Goal: Task Accomplishment & Management: Complete application form

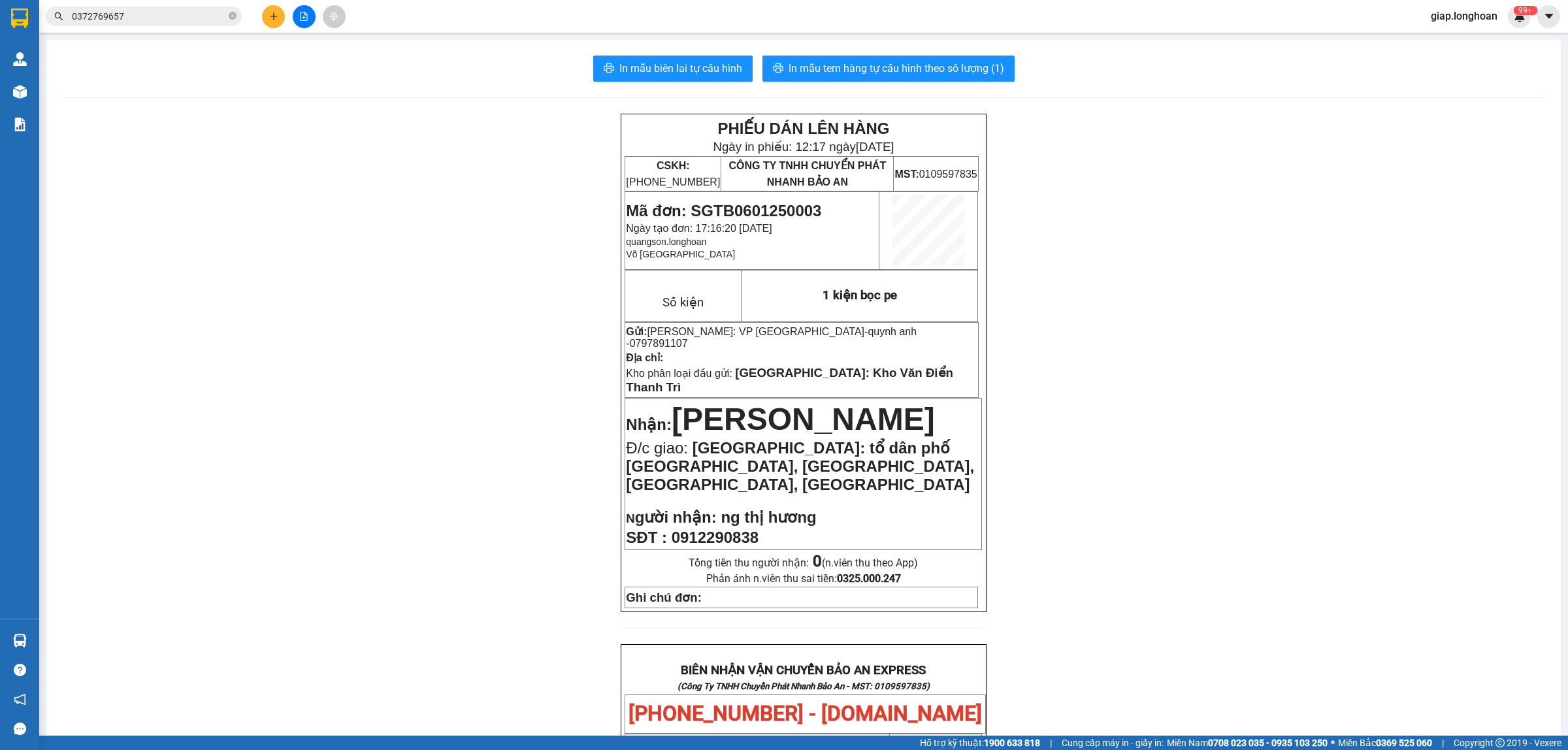
click at [270, 14] on icon "plus" at bounding box center [274, 16] width 9 height 9
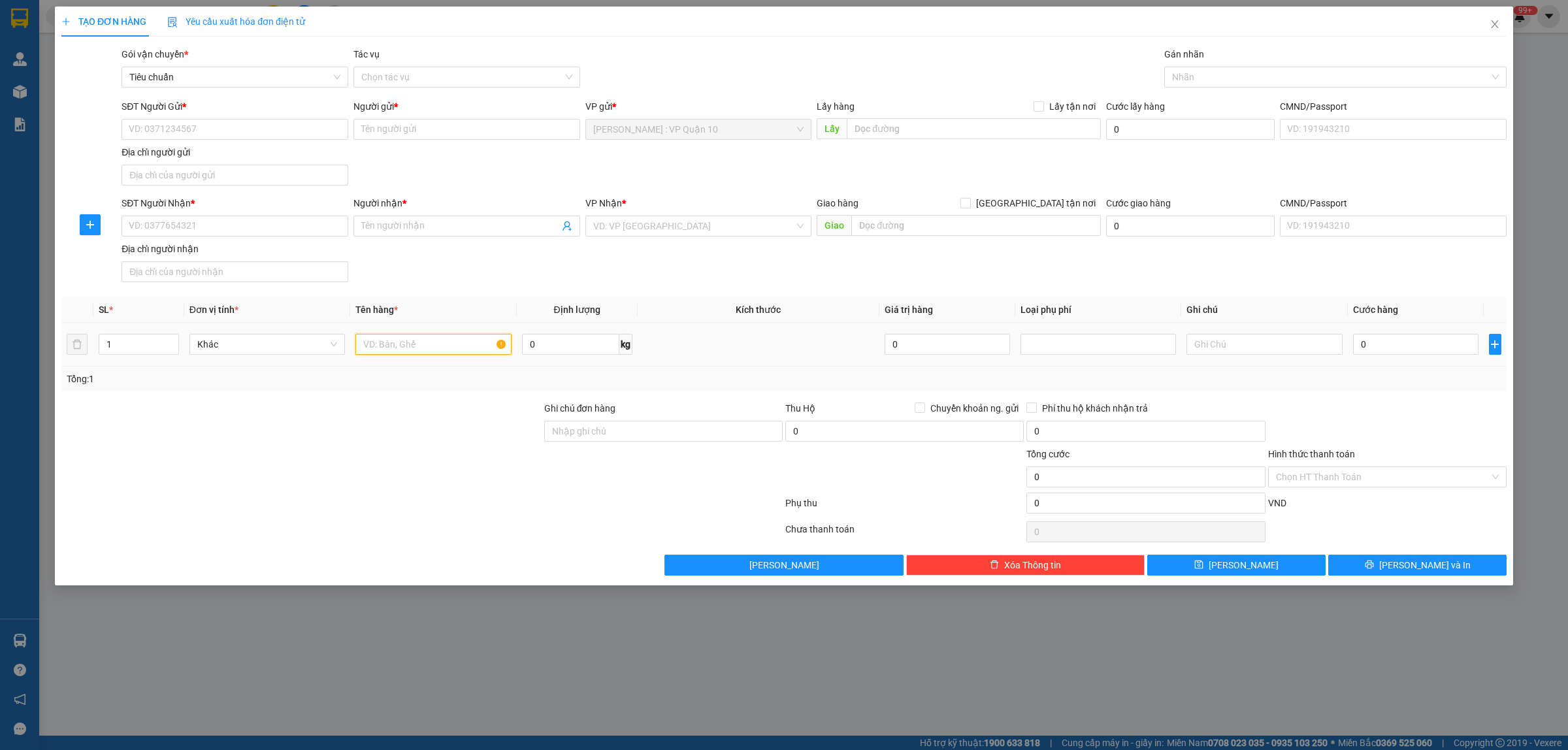
drag, startPoint x: 403, startPoint y: 340, endPoint x: 405, endPoint y: 354, distance: 14.1
click at [403, 341] on input "text" at bounding box center [433, 344] width 155 height 21
type input "1 thùng giấy"
click at [420, 399] on div "Transit Pickup Surcharge Ids Transit Deliver Surcharge Ids Transit Deliver Surc…" at bounding box center [784, 311] width 1446 height 529
drag, startPoint x: 630, startPoint y: 432, endPoint x: 641, endPoint y: 441, distance: 14.2
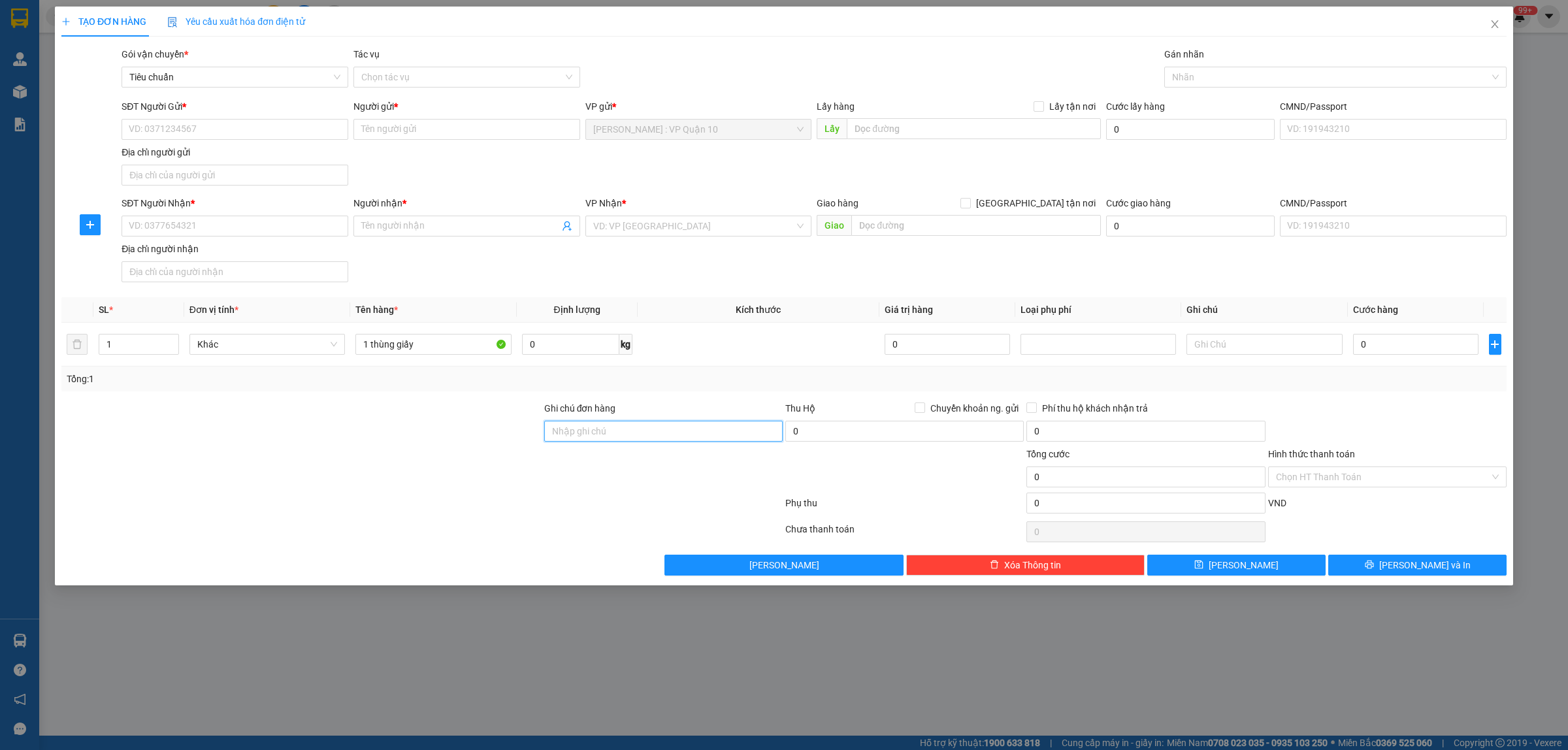
click at [630, 432] on input "Ghi chú đơn hàng" at bounding box center [663, 431] width 238 height 21
type input "hàng k bao bể vỡ hư hỏng"
click at [526, 497] on div at bounding box center [422, 505] width 724 height 26
click at [680, 224] on input "search" at bounding box center [694, 226] width 202 height 20
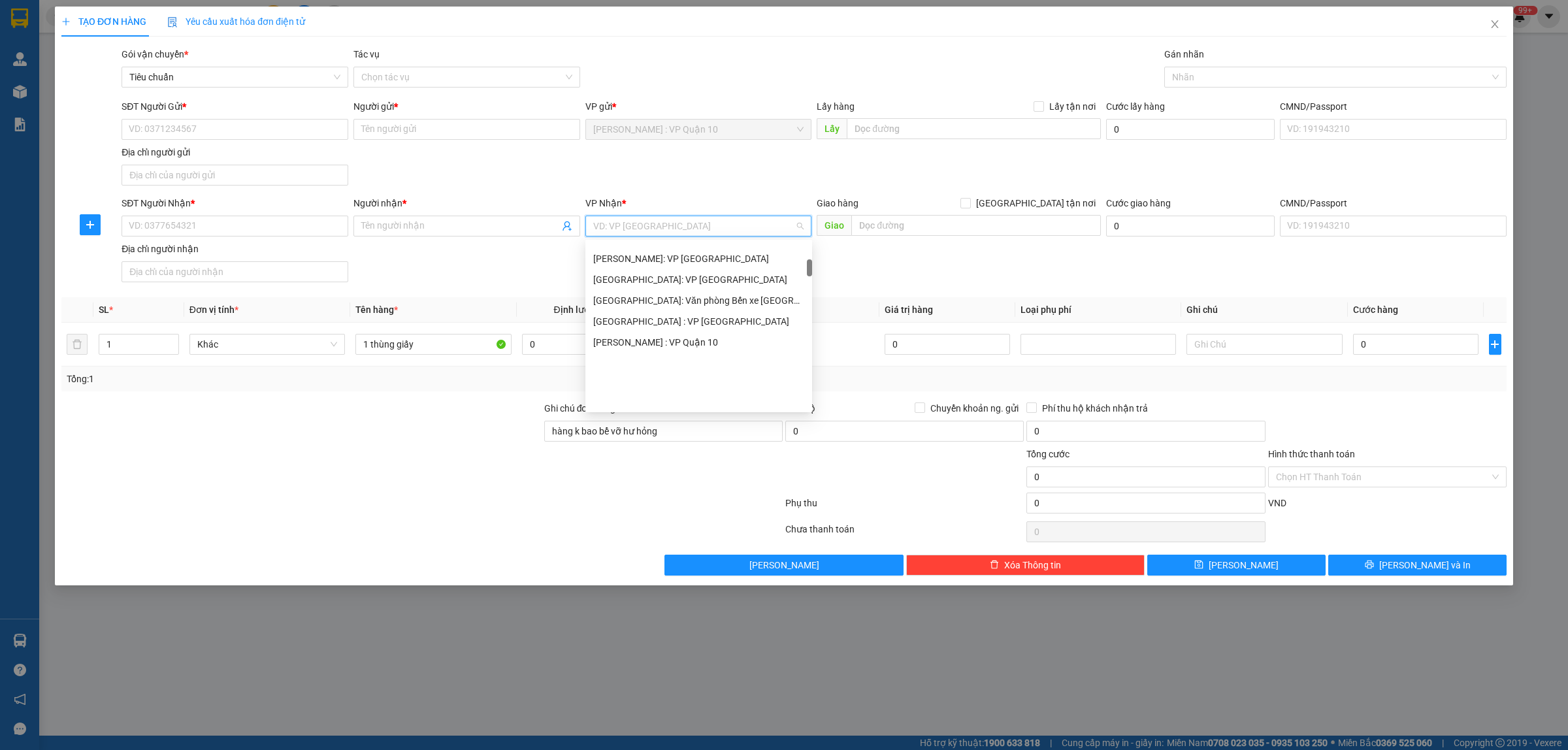
scroll to position [245, 0]
click at [724, 297] on div "[GEOGRAPHIC_DATA]: Văn phòng Bến xe [GEOGRAPHIC_DATA]" at bounding box center [699, 300] width 211 height 14
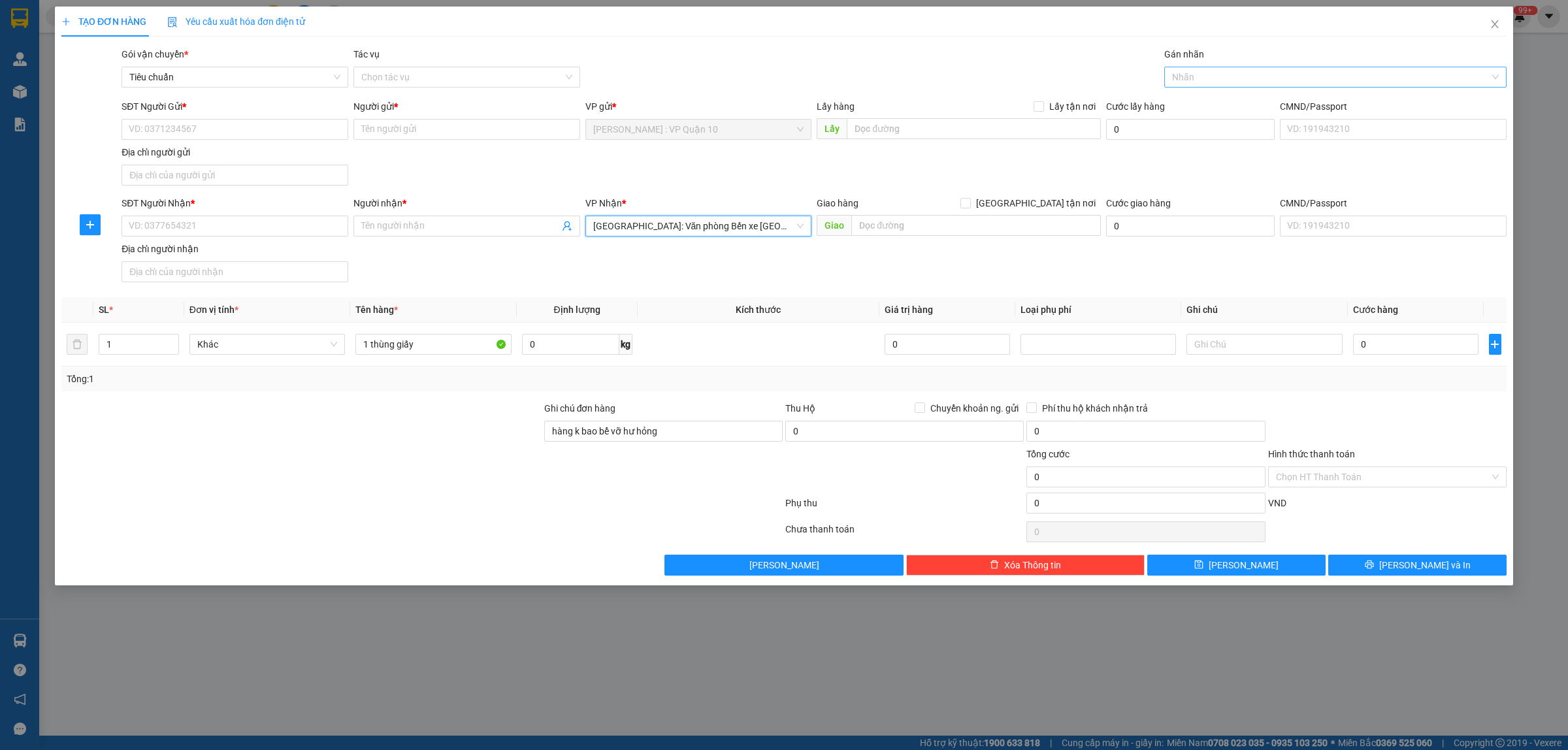
drag, startPoint x: 1230, startPoint y: 72, endPoint x: 1207, endPoint y: 83, distance: 25.5
click at [1230, 72] on div at bounding box center [1330, 77] width 323 height 16
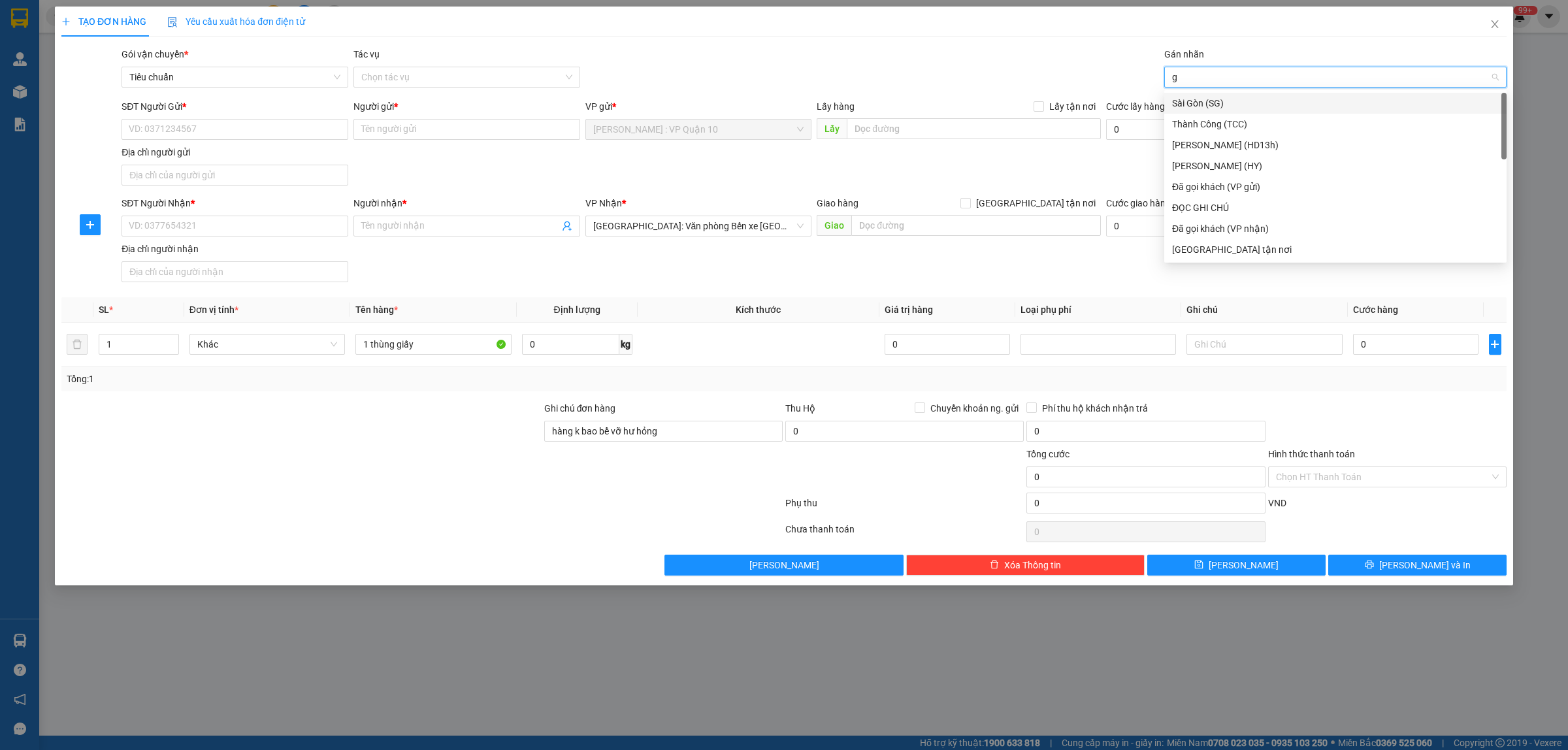
type input "gi"
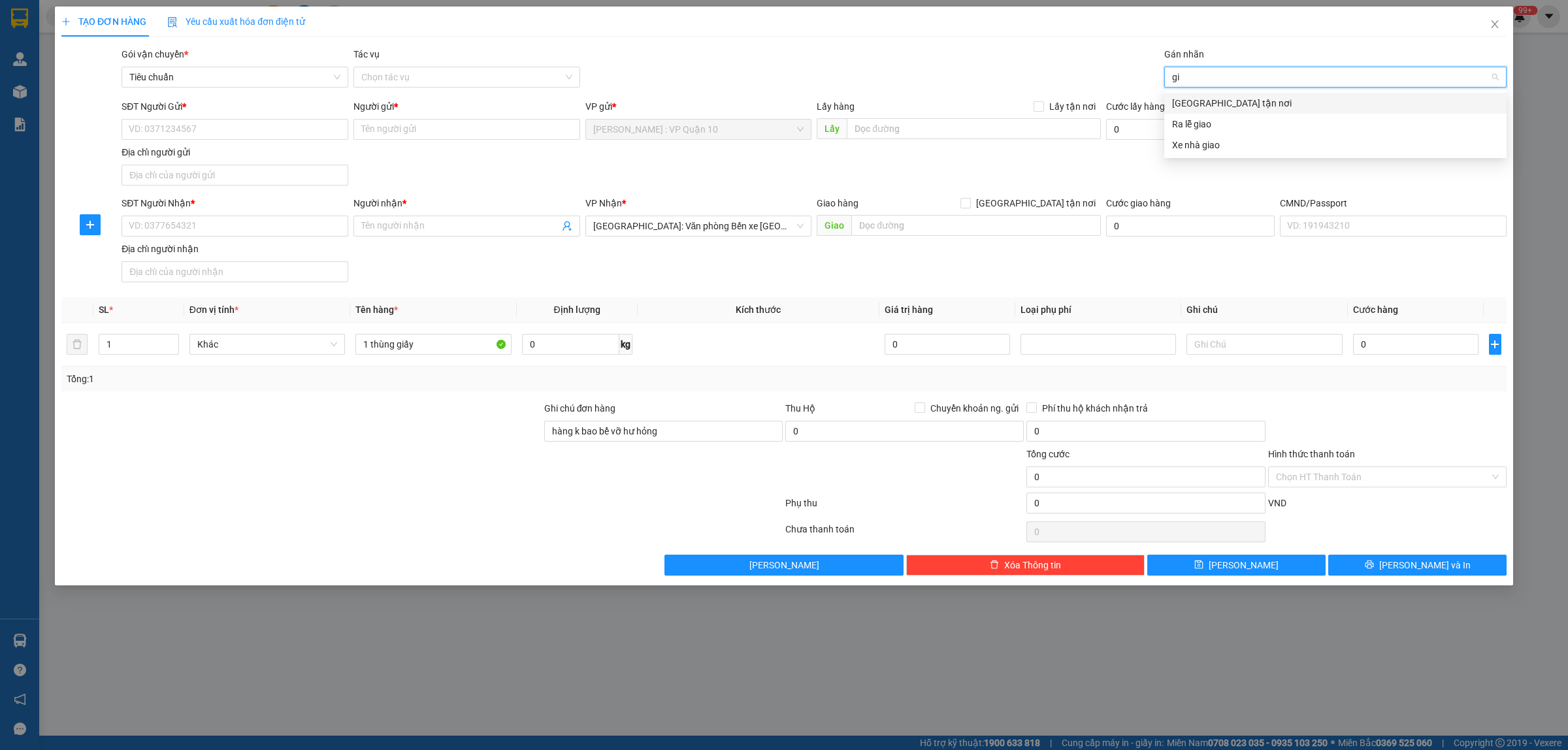
click at [1197, 101] on div "[GEOGRAPHIC_DATA] tận nơi" at bounding box center [1336, 103] width 327 height 14
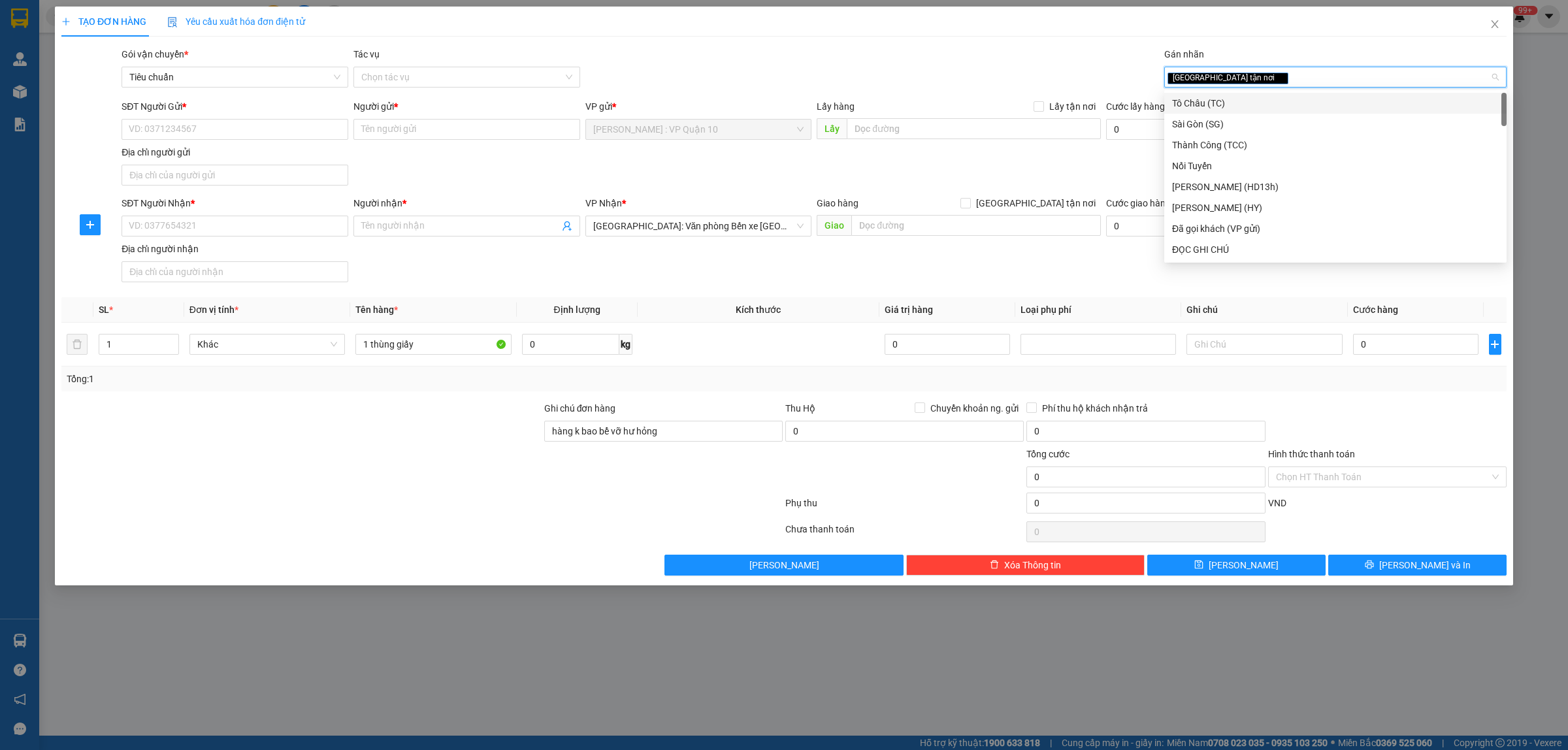
click at [949, 54] on div "Gói vận chuyển * Tiêu chuẩn Tác vụ Chọn tác vụ Gán nhãn Giao tận nơi" at bounding box center [814, 70] width 1390 height 46
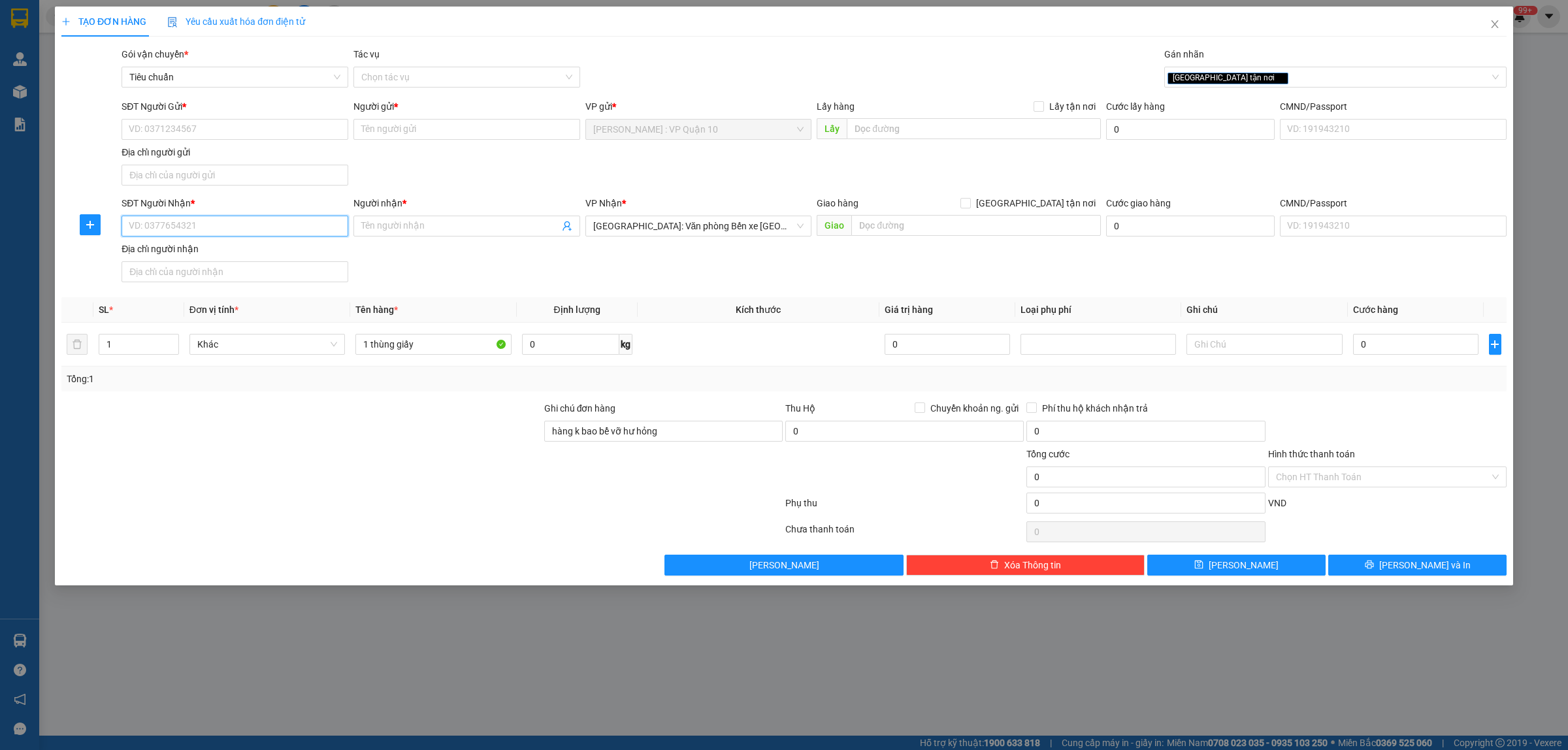
click at [213, 232] on input "SĐT Người Nhận *" at bounding box center [235, 226] width 227 height 21
type input "0983216333"
click at [367, 219] on span at bounding box center [467, 226] width 227 height 21
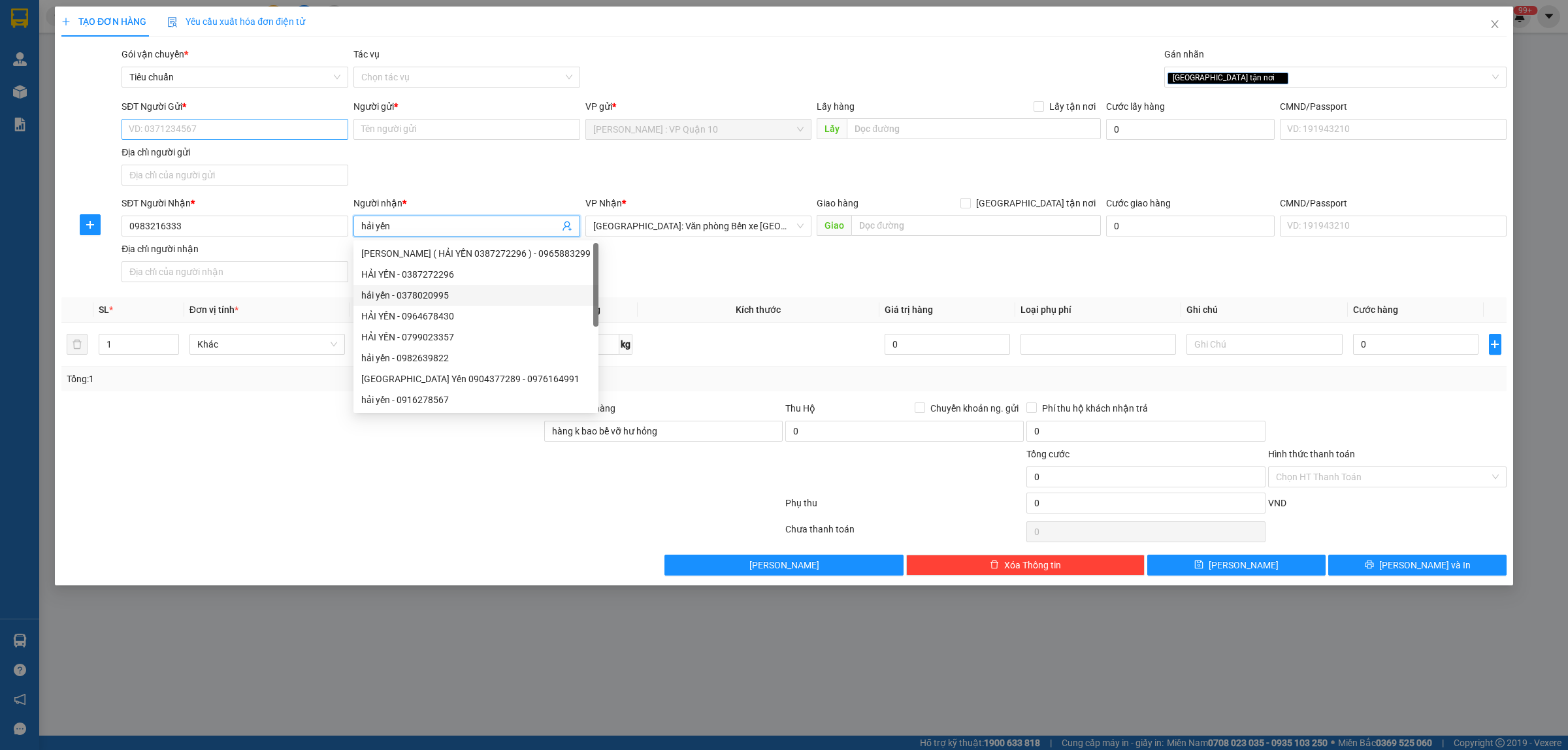
type input "hải yến"
click at [226, 130] on input "SĐT Người Gửi *" at bounding box center [235, 129] width 227 height 21
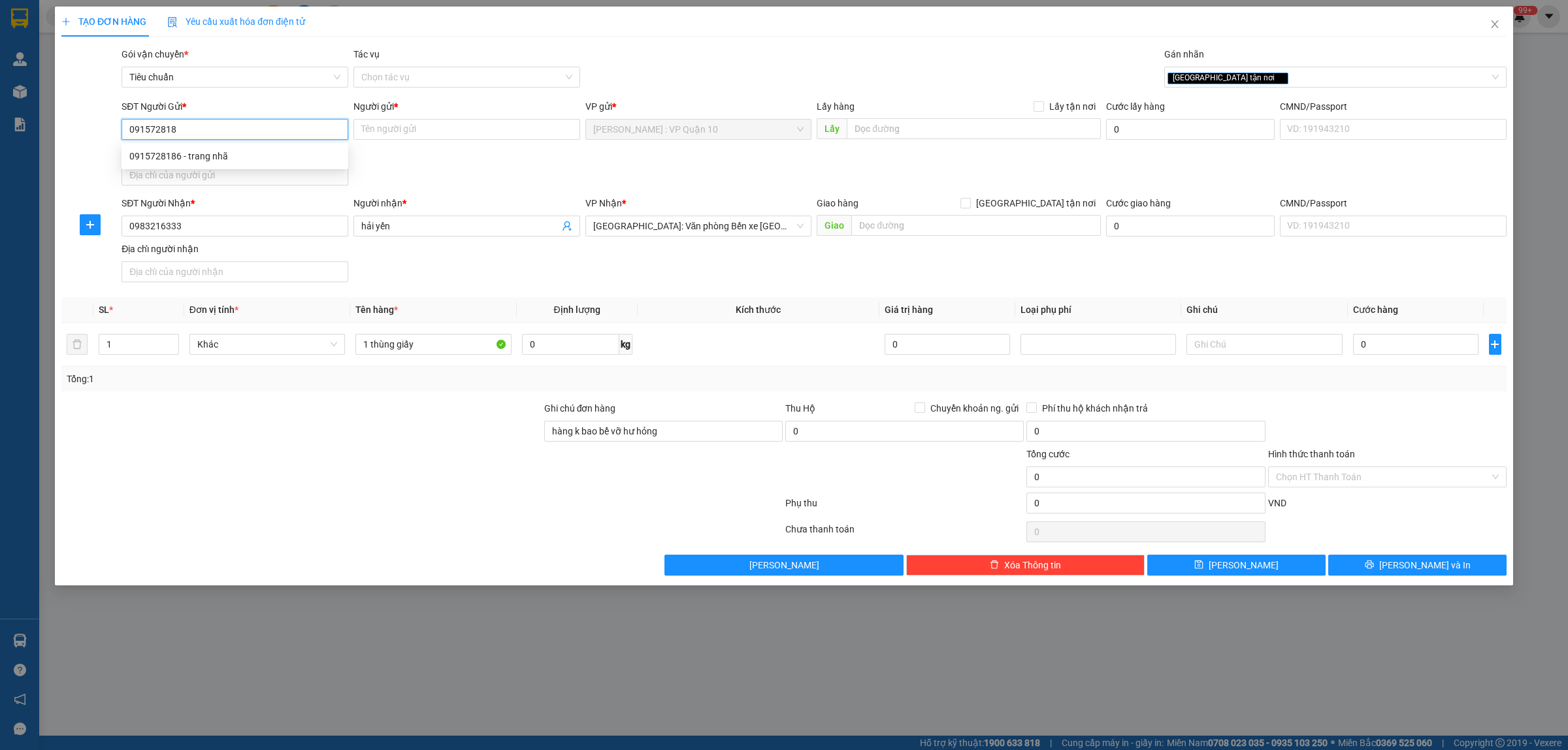
type input "0915728186"
click at [203, 158] on div "0915728186 - trang nhã" at bounding box center [235, 156] width 211 height 14
type input "trang nhã"
type input "0915728186"
click at [301, 406] on div at bounding box center [301, 424] width 483 height 46
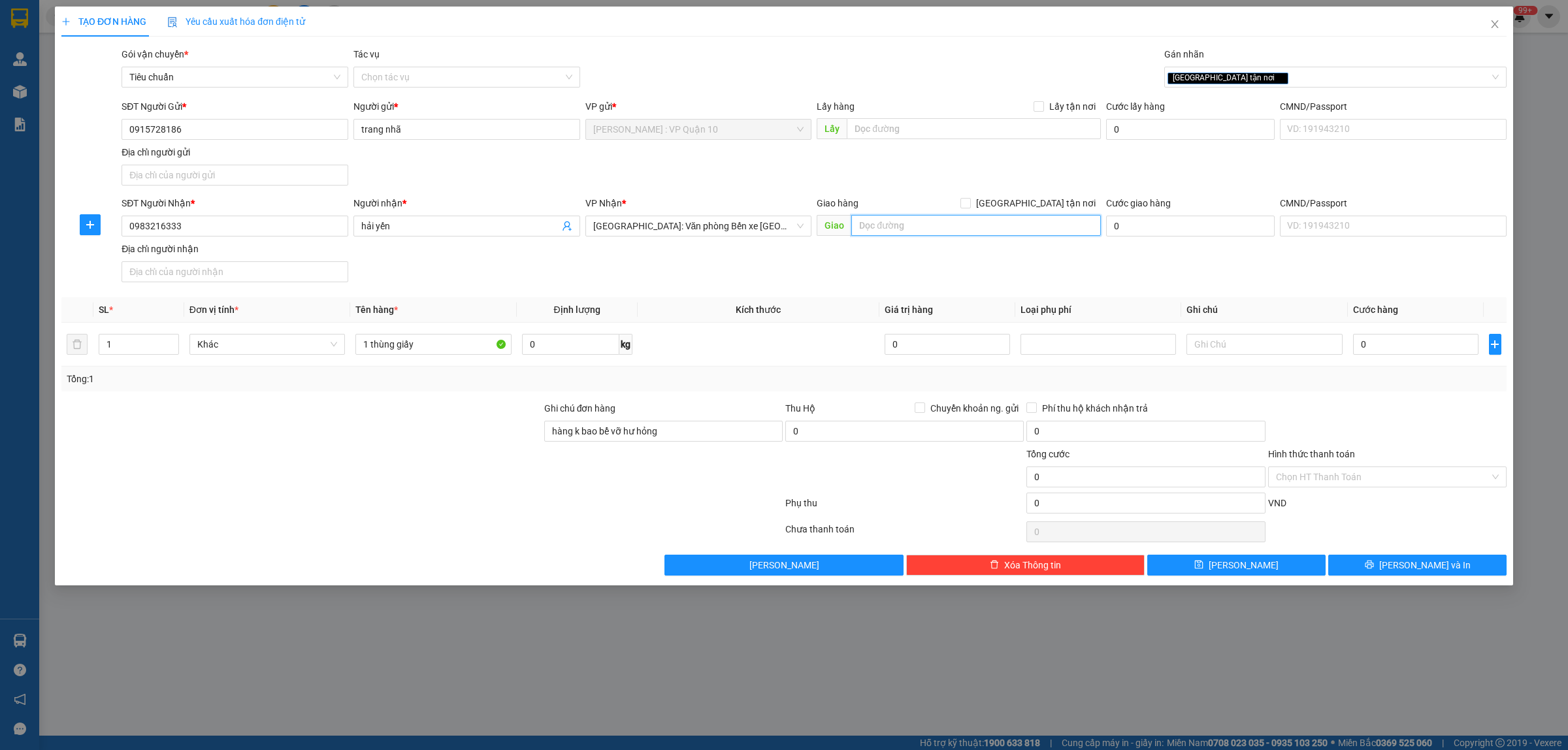
click at [901, 226] on input "text" at bounding box center [976, 225] width 250 height 21
type input "quảng ninh - 594 tổ 46 khu5 - p, [GEOGRAPHIC_DATA] - [GEOGRAPHIC_DATA] - [GEOGR…"
click at [971, 203] on span at bounding box center [965, 203] width 10 height 10
click at [969, 203] on input "[GEOGRAPHIC_DATA] tận nơi" at bounding box center [965, 203] width 9 height 9
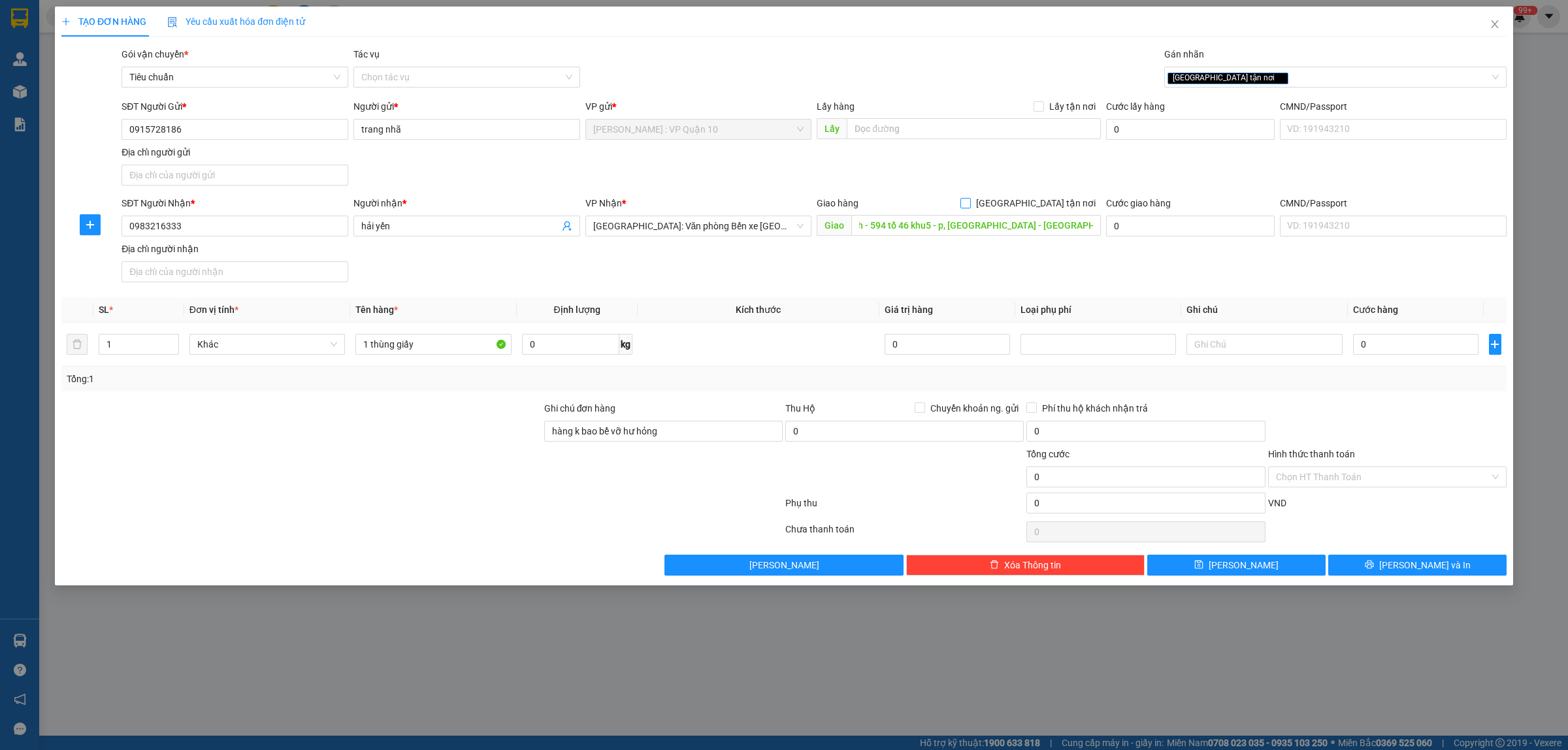
checkbox input "true"
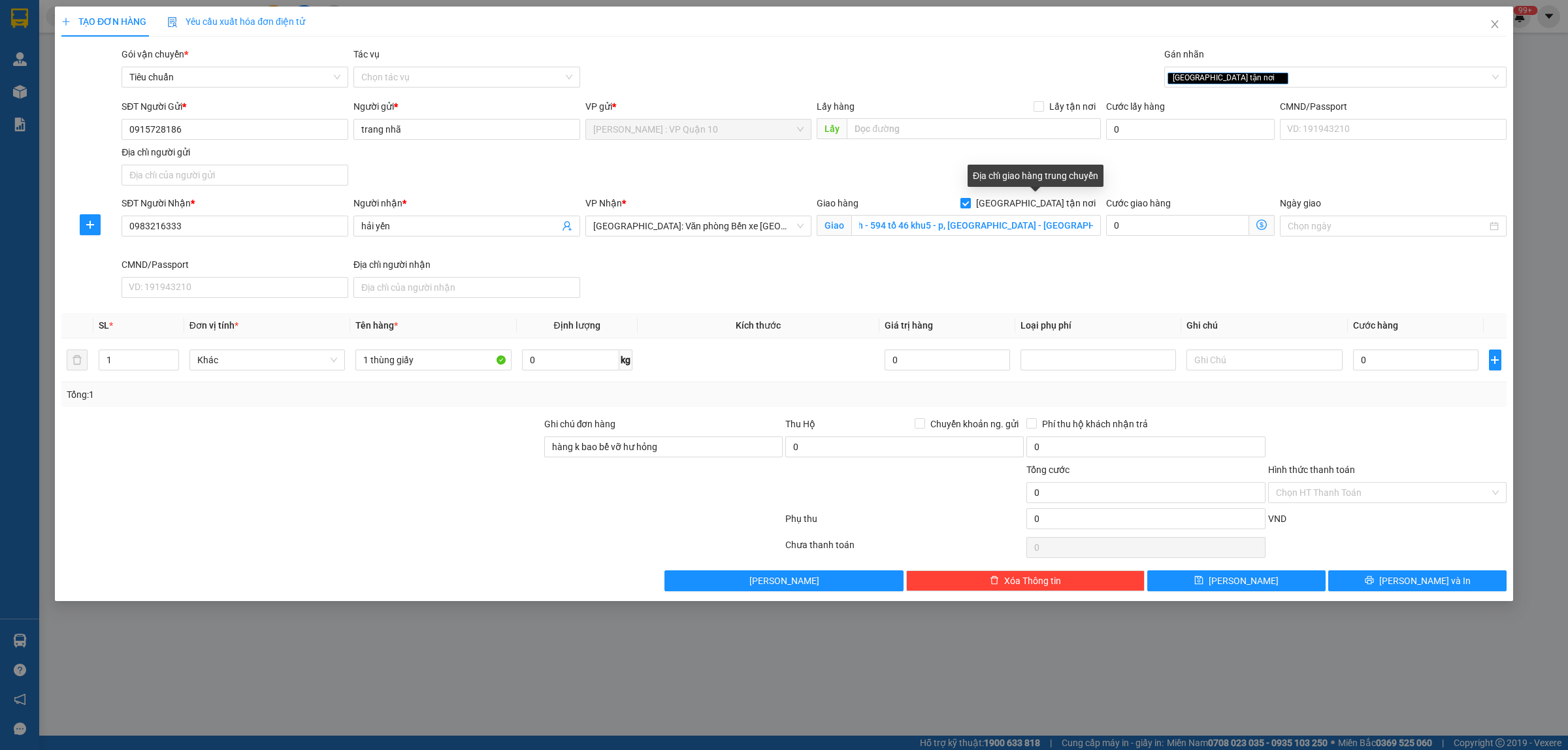
scroll to position [0, 0]
click at [1384, 415] on div "Transit Pickup Surcharge Ids Transit Deliver Surcharge Ids Transit Deliver Surc…" at bounding box center [784, 320] width 1446 height 545
click at [1397, 357] on input "0" at bounding box center [1416, 359] width 126 height 21
type input "20"
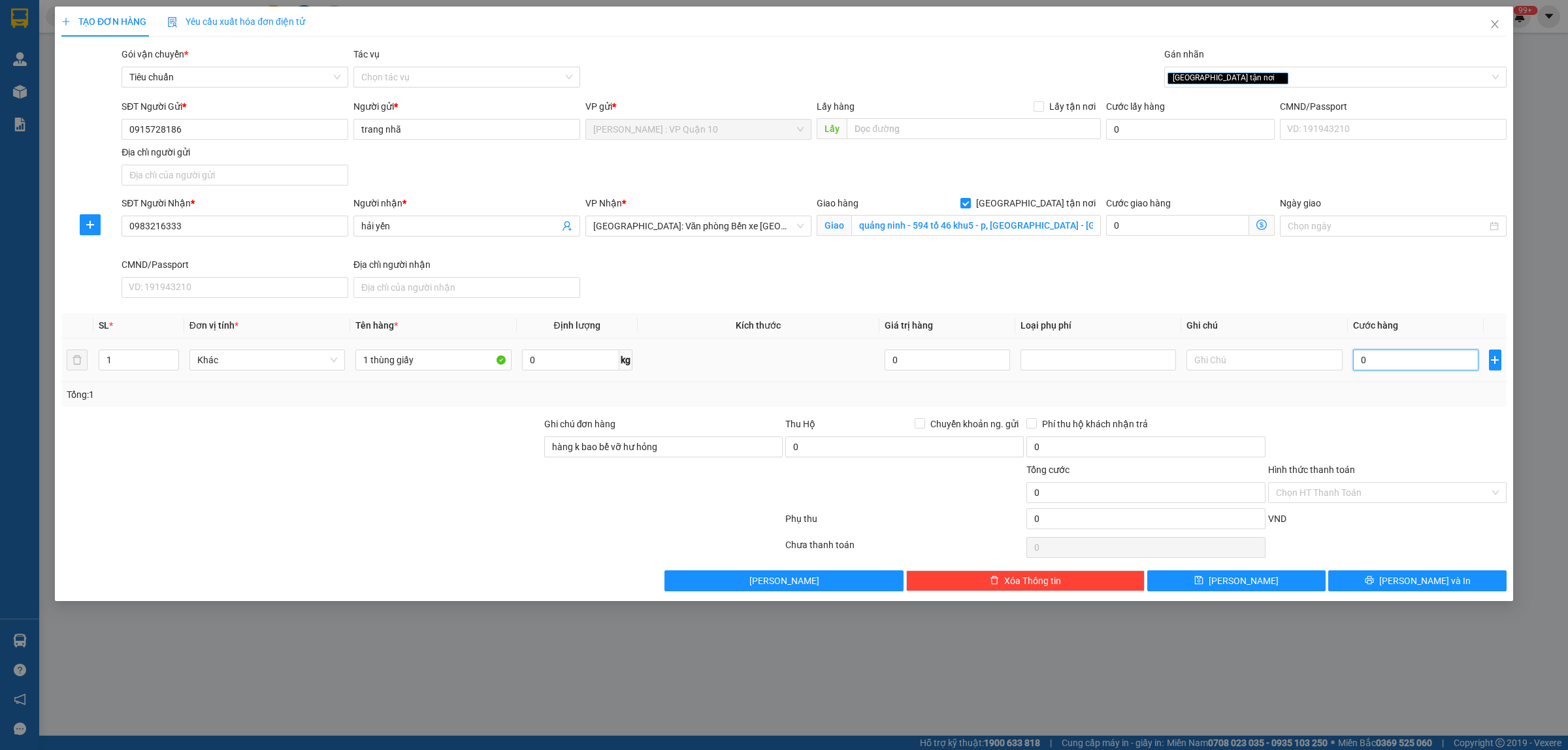
type input "20"
type input "220"
type input "2.200"
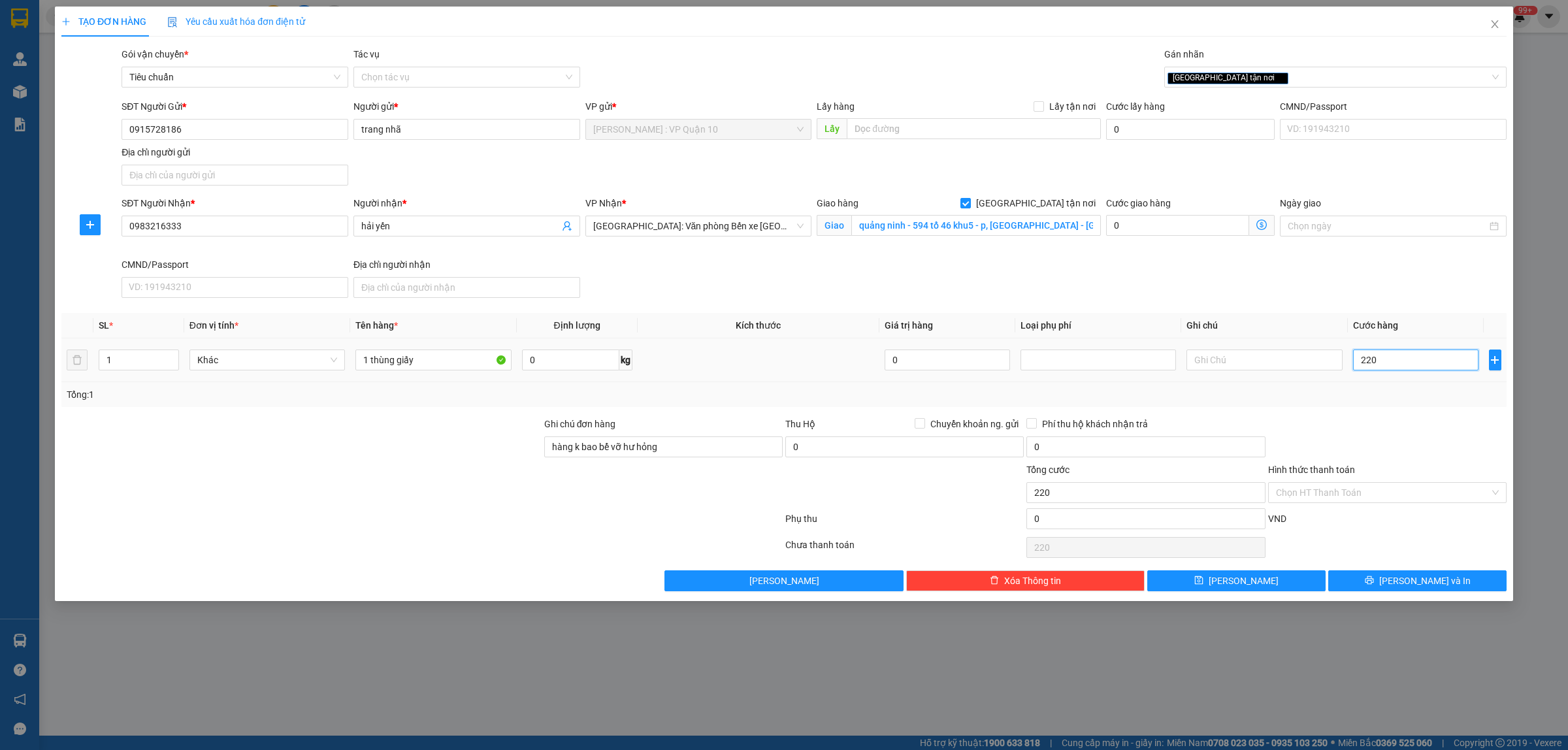
type input "2.200"
type input "22.000"
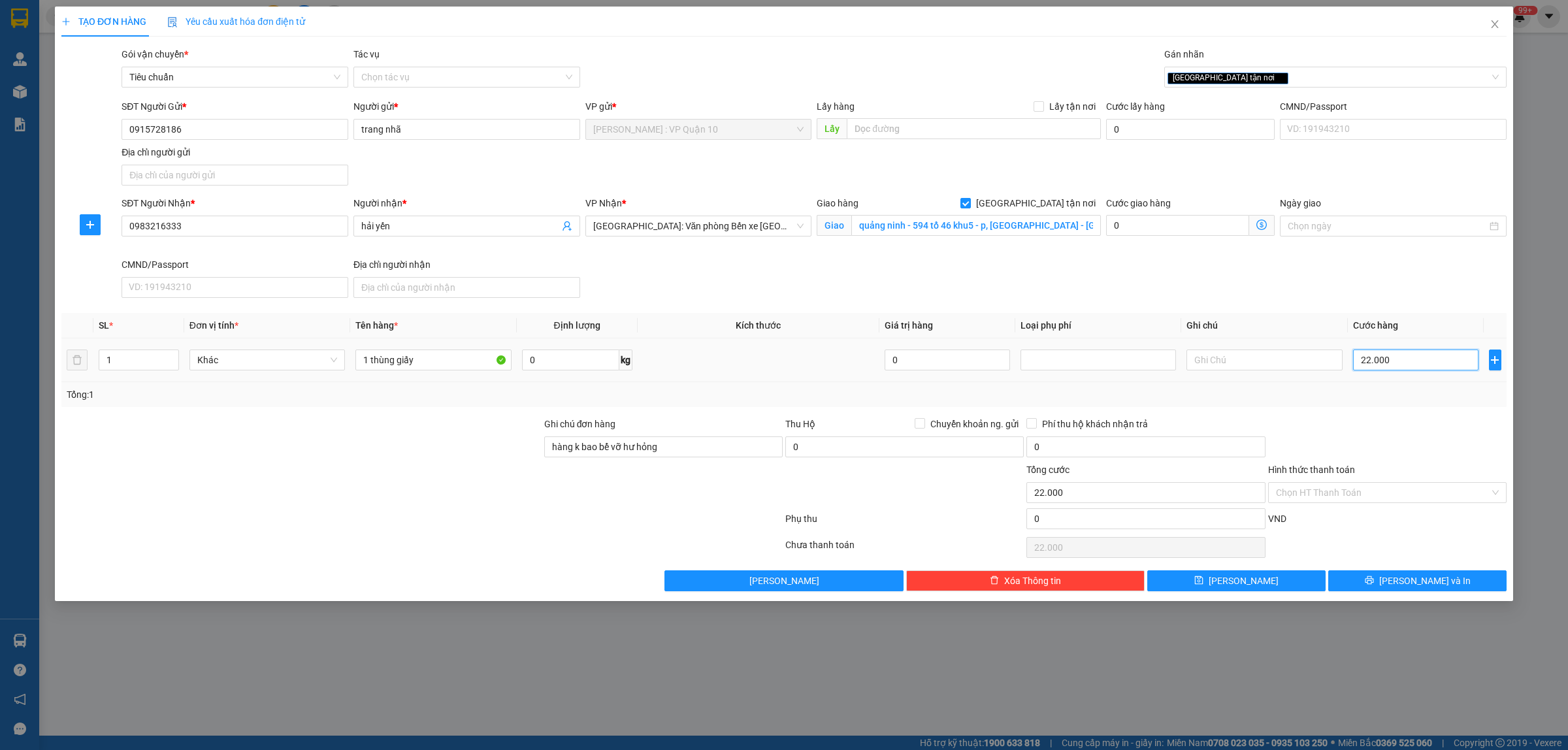
type input "220.000"
click at [1374, 580] on icon "printer" at bounding box center [1370, 580] width 9 height 9
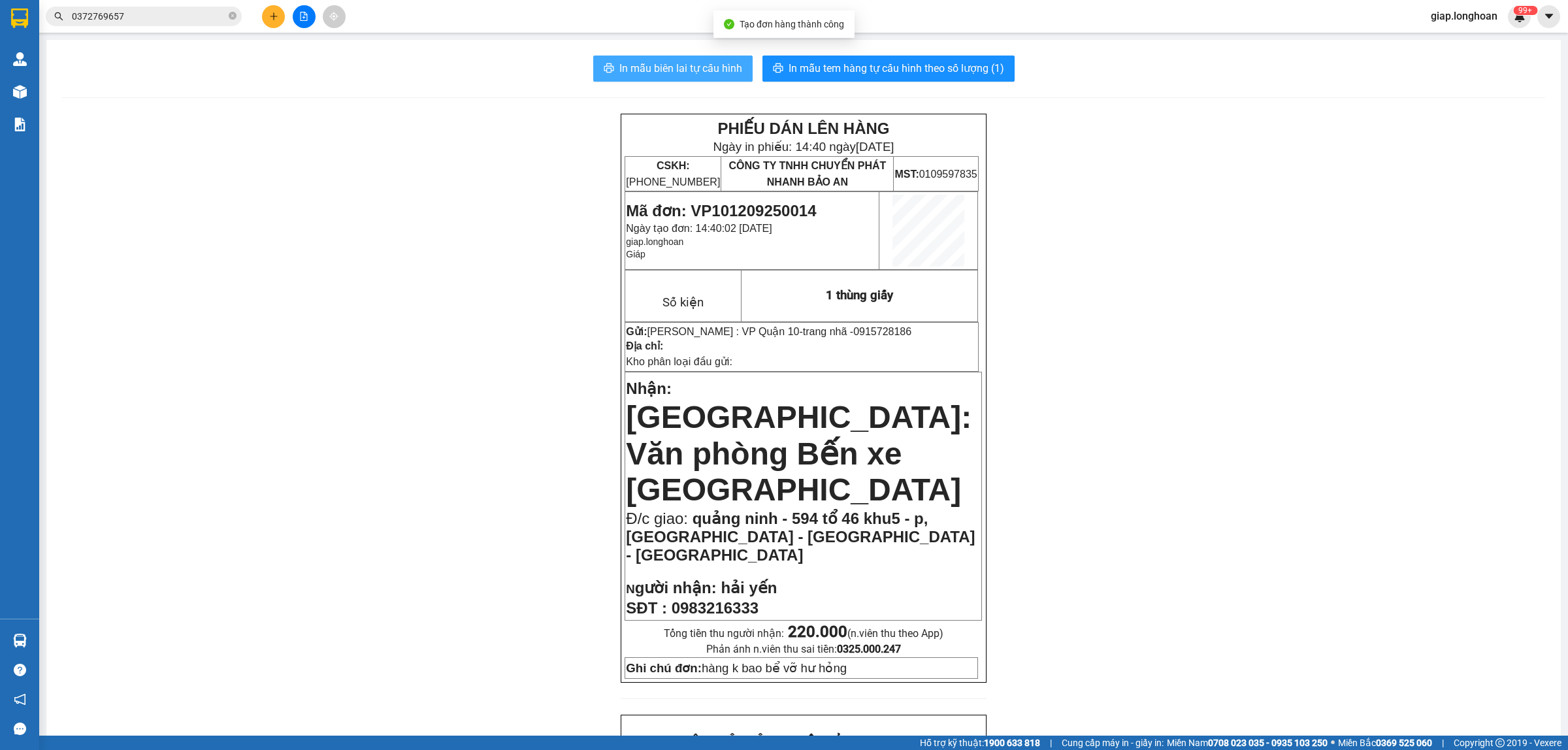
click at [684, 62] on span "In mẫu biên lai tự cấu hình" at bounding box center [681, 68] width 123 height 16
click at [911, 64] on span "In mẫu tem hàng tự cấu hình theo số lượng (1)" at bounding box center [896, 68] width 216 height 16
